Goal: Task Accomplishment & Management: Manage account settings

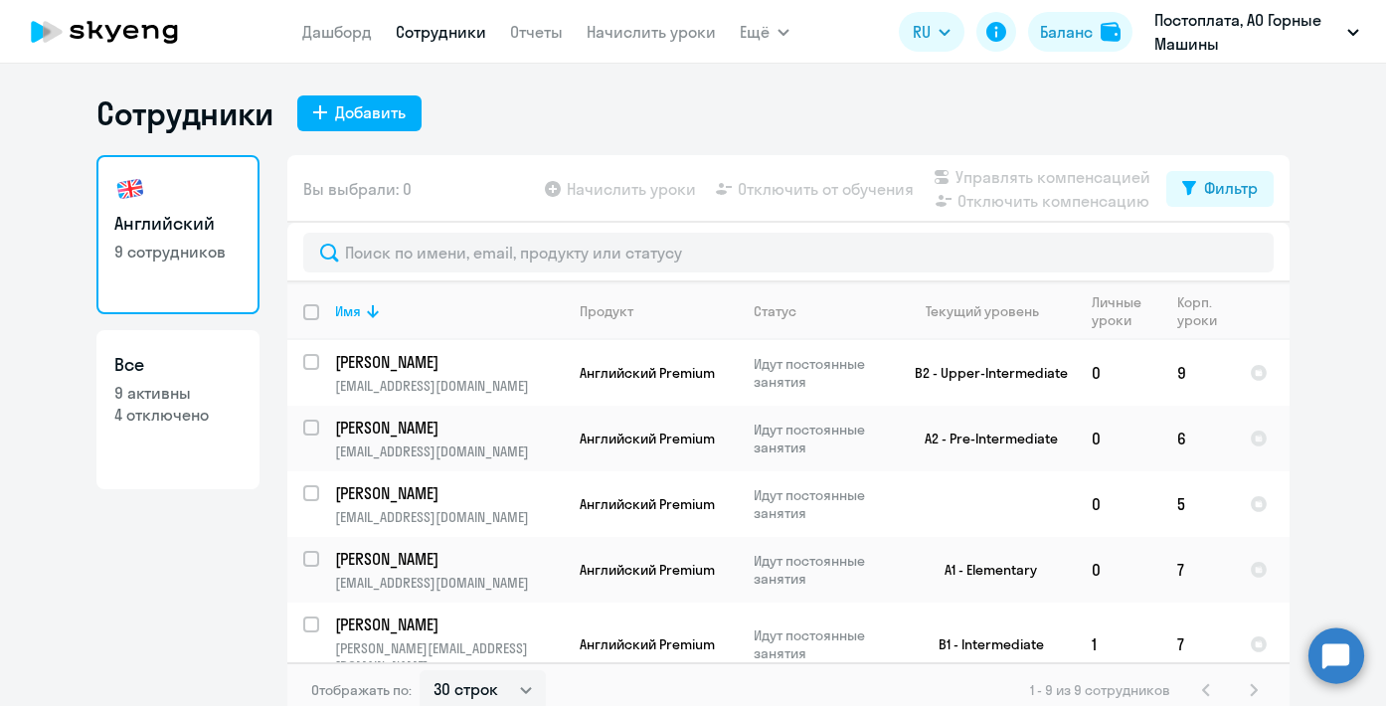
select select "30"
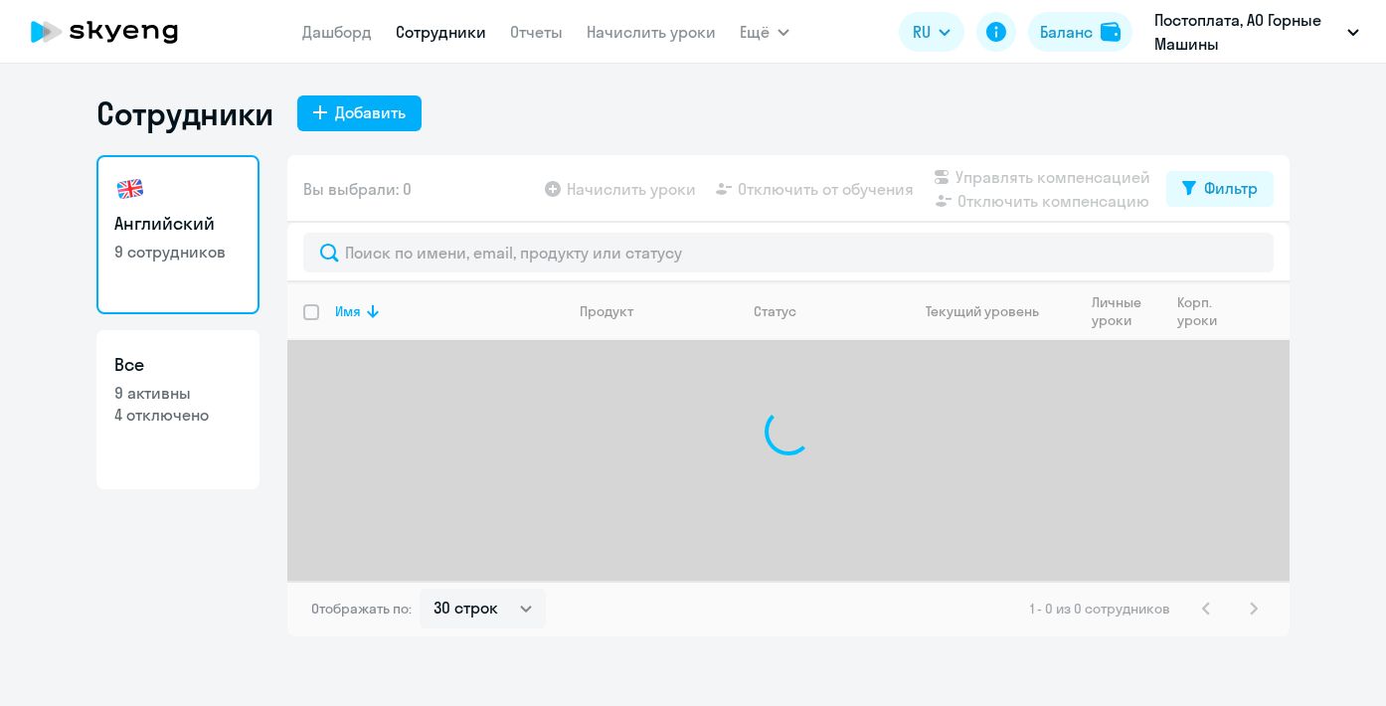
select select "30"
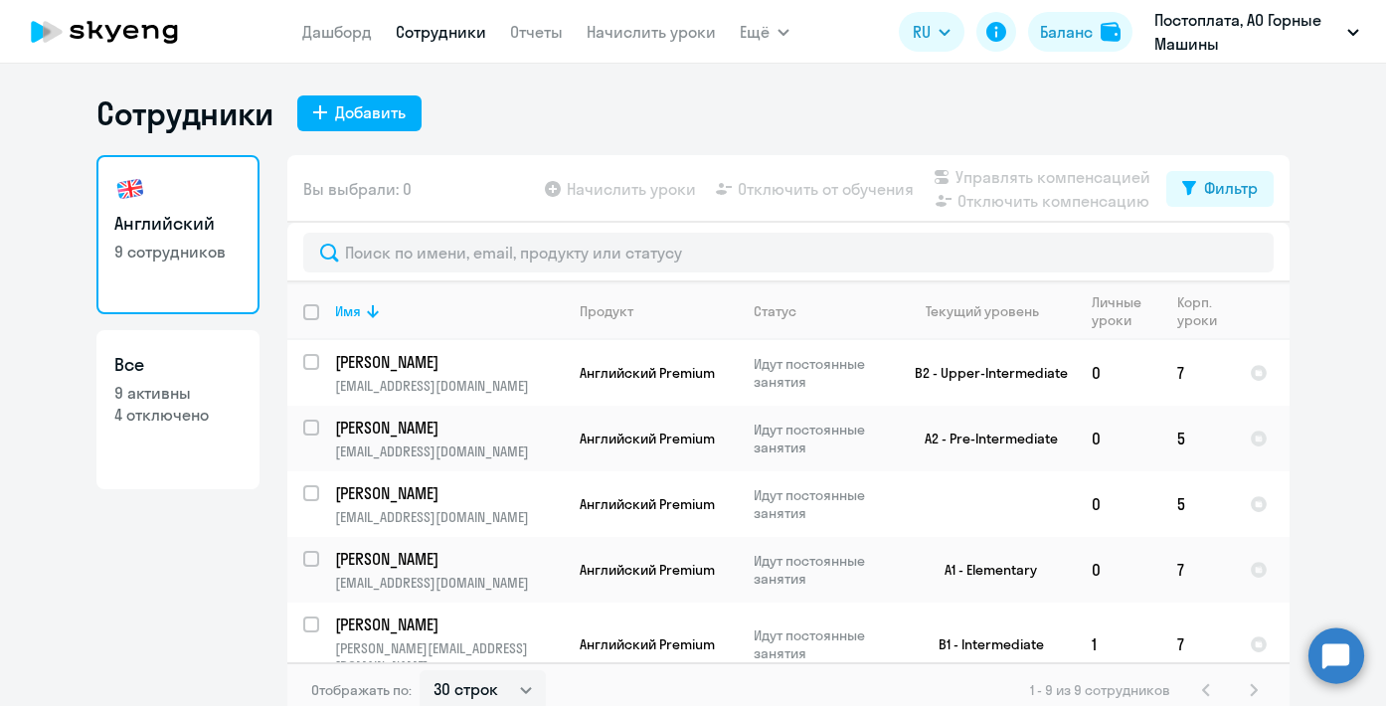
click at [1355, 411] on ng-component "Сотрудники Добавить Английский 9 сотрудников Все 9 активны 4 отключено Вы выбра…" at bounding box center [693, 405] width 1386 height 624
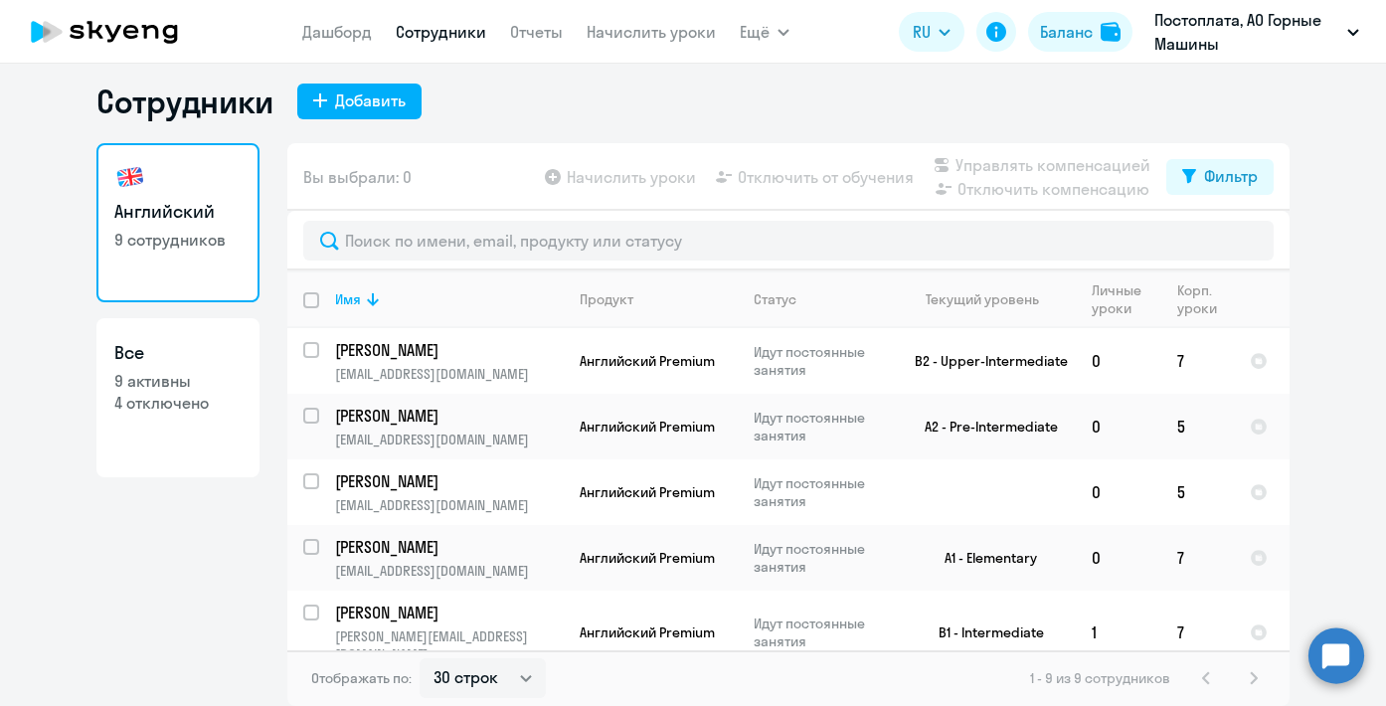
click at [1326, 435] on ng-component "Сотрудники Добавить Английский 9 сотрудников Все 9 активны 4 отключено Вы выбра…" at bounding box center [693, 394] width 1386 height 624
click at [1254, 679] on div "1 - 9 из 9 сотрудников" at bounding box center [1148, 678] width 236 height 24
click at [163, 588] on div "Английский 9 сотрудников Все 9 активны 4 отключено" at bounding box center [177, 418] width 163 height 551
click at [299, 547] on div at bounding box center [312, 547] width 48 height 48
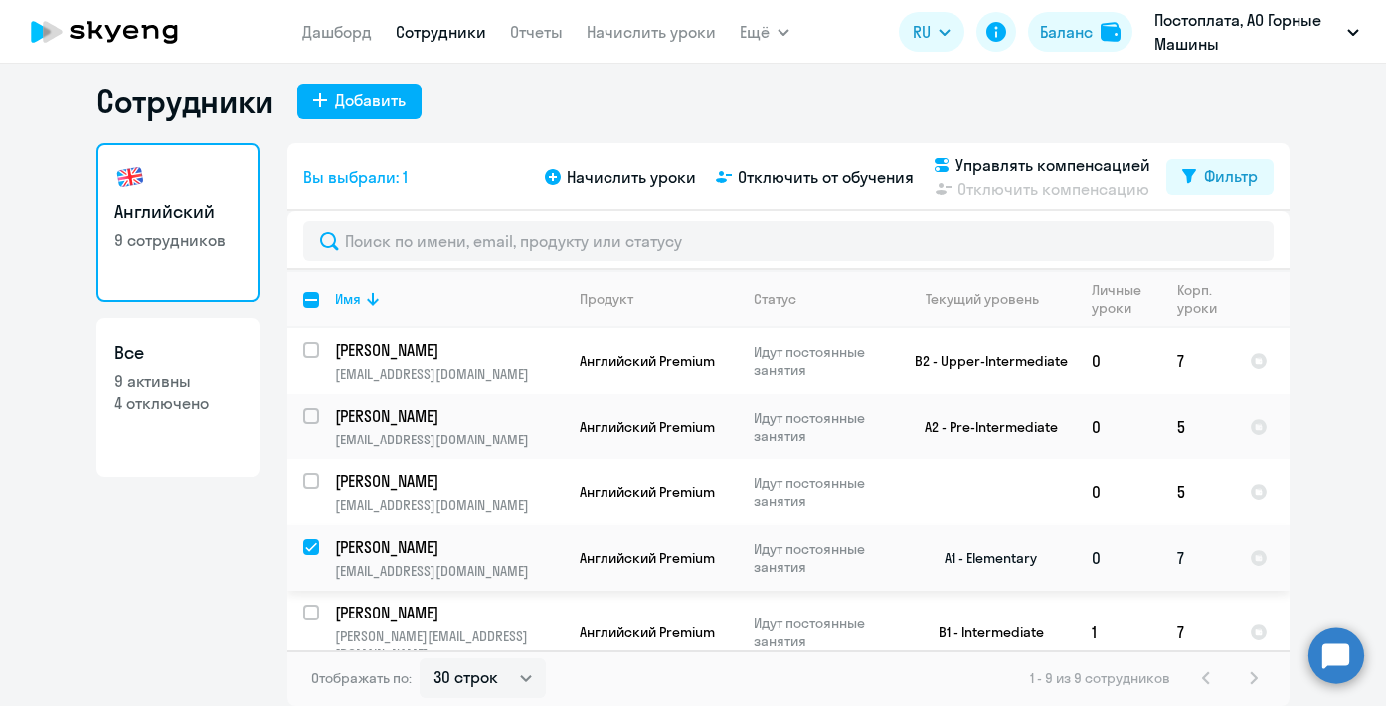
click at [309, 544] on input "deselect row 37623934" at bounding box center [323, 559] width 40 height 40
checkbox input "false"
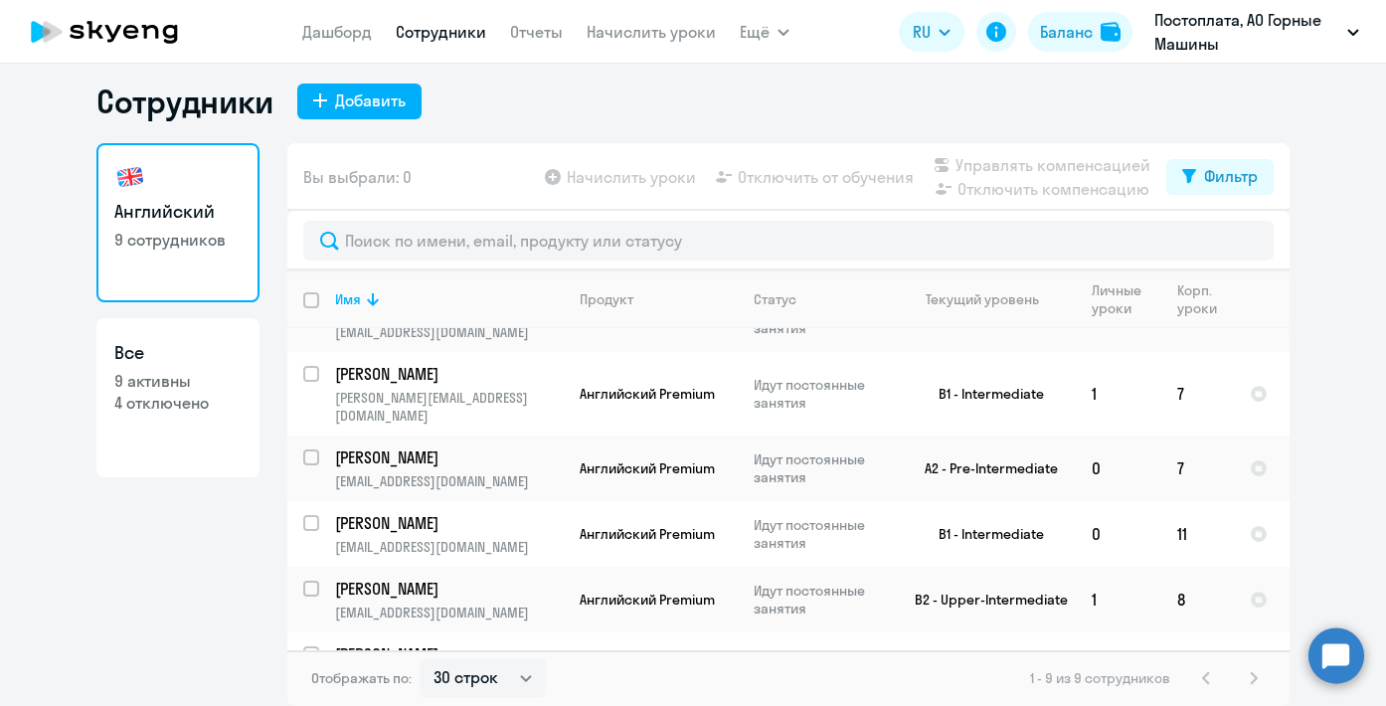
scroll to position [263, 0]
